Goal: Use online tool/utility: Utilize a website feature to perform a specific function

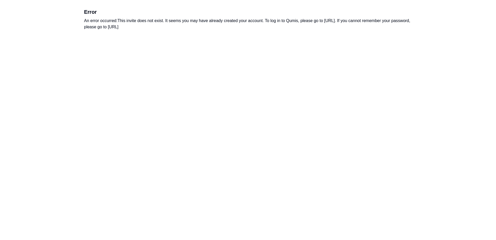
click at [239, 38] on html "Error An error occurred: This invite does not exist. It seems you may have alre…" at bounding box center [248, 19] width 496 height 38
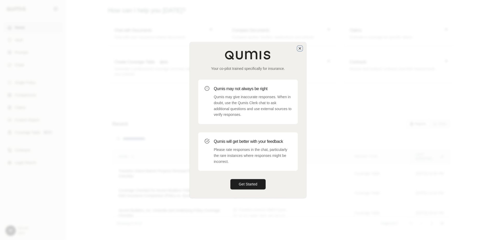
click at [301, 47] on icon "button" at bounding box center [300, 48] width 4 height 4
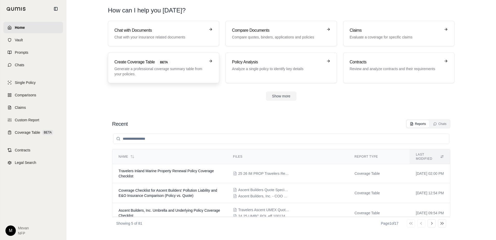
click at [148, 77] on link "Create Coverage Table BETA Generate a professional coverage summary table from …" at bounding box center [163, 67] width 111 height 31
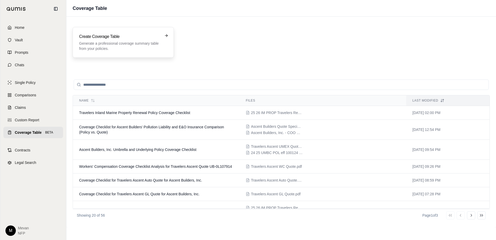
click at [142, 40] on div "Create Coverage Table Generate a professional coverage summary table from your …" at bounding box center [119, 42] width 81 height 18
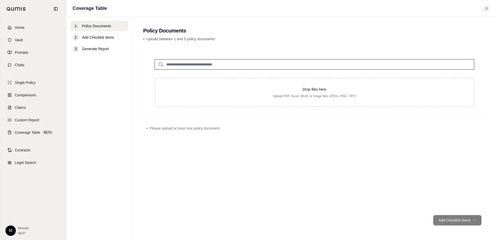
click at [147, 114] on div "Drop files here Upload PDF, Excel, Word, or Image files (JPEG, PNG, TIFF)" at bounding box center [314, 83] width 342 height 71
